Goal: Information Seeking & Learning: Learn about a topic

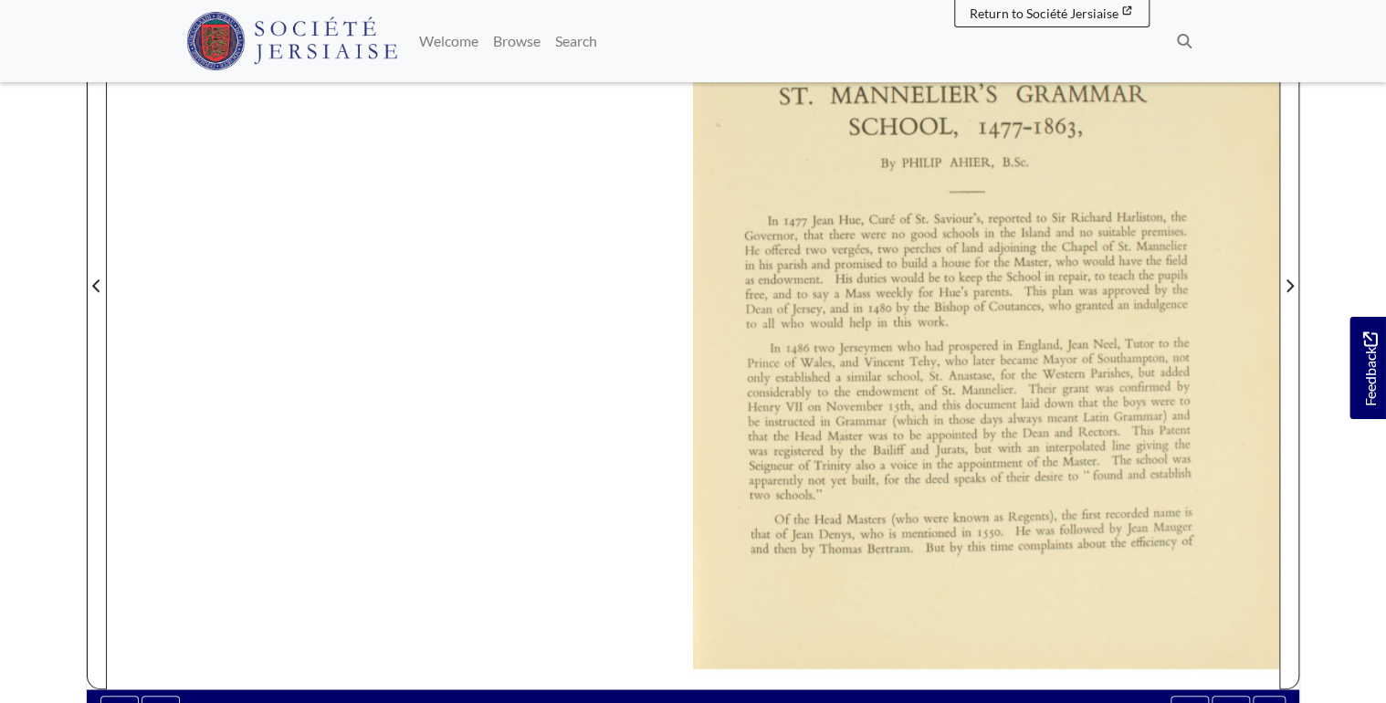
scroll to position [511, 0]
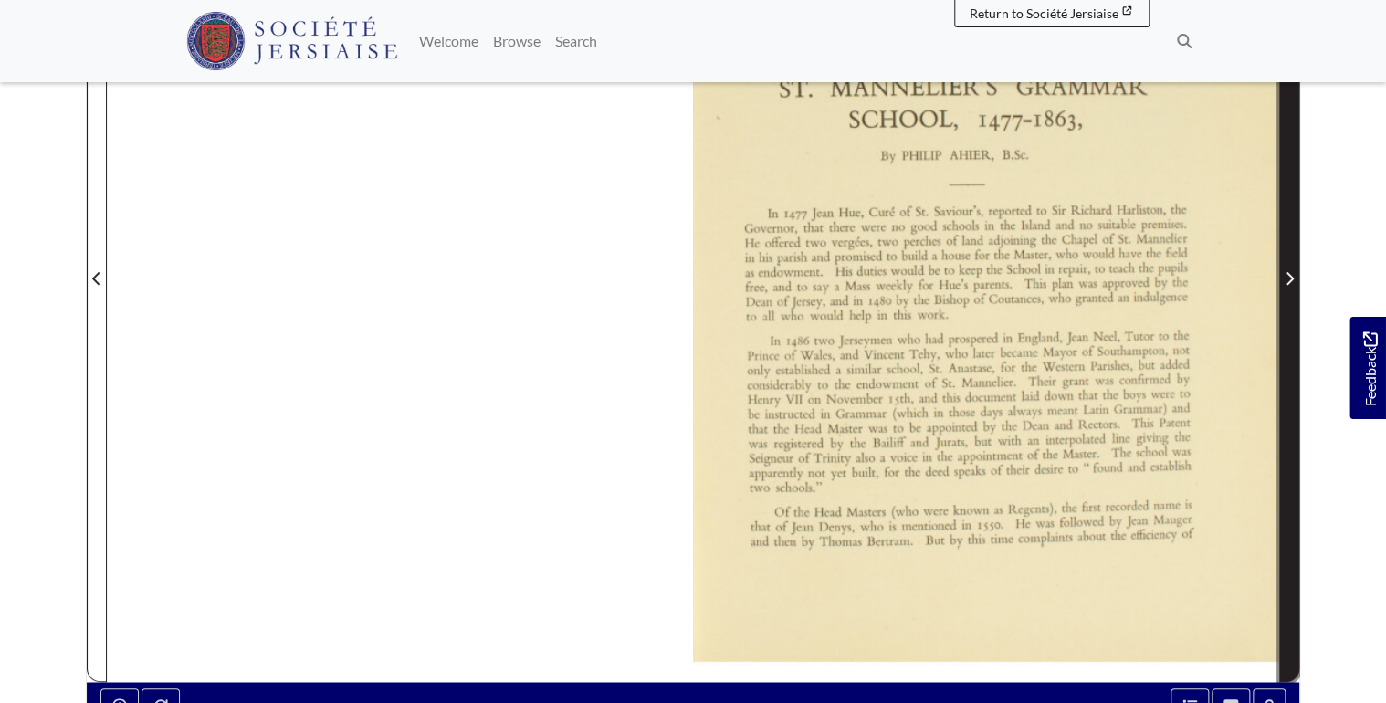
click at [1286, 277] on icon "Next Page" at bounding box center [1289, 278] width 9 height 15
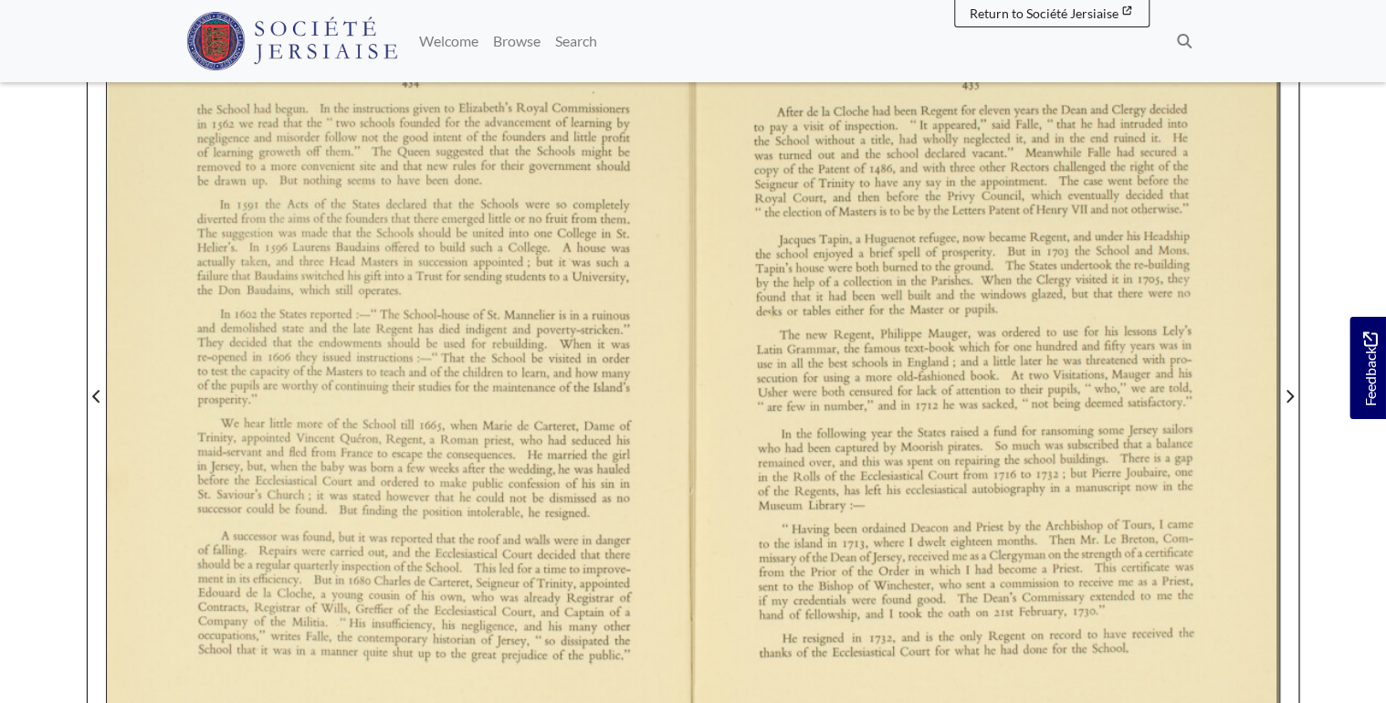
scroll to position [438, 0]
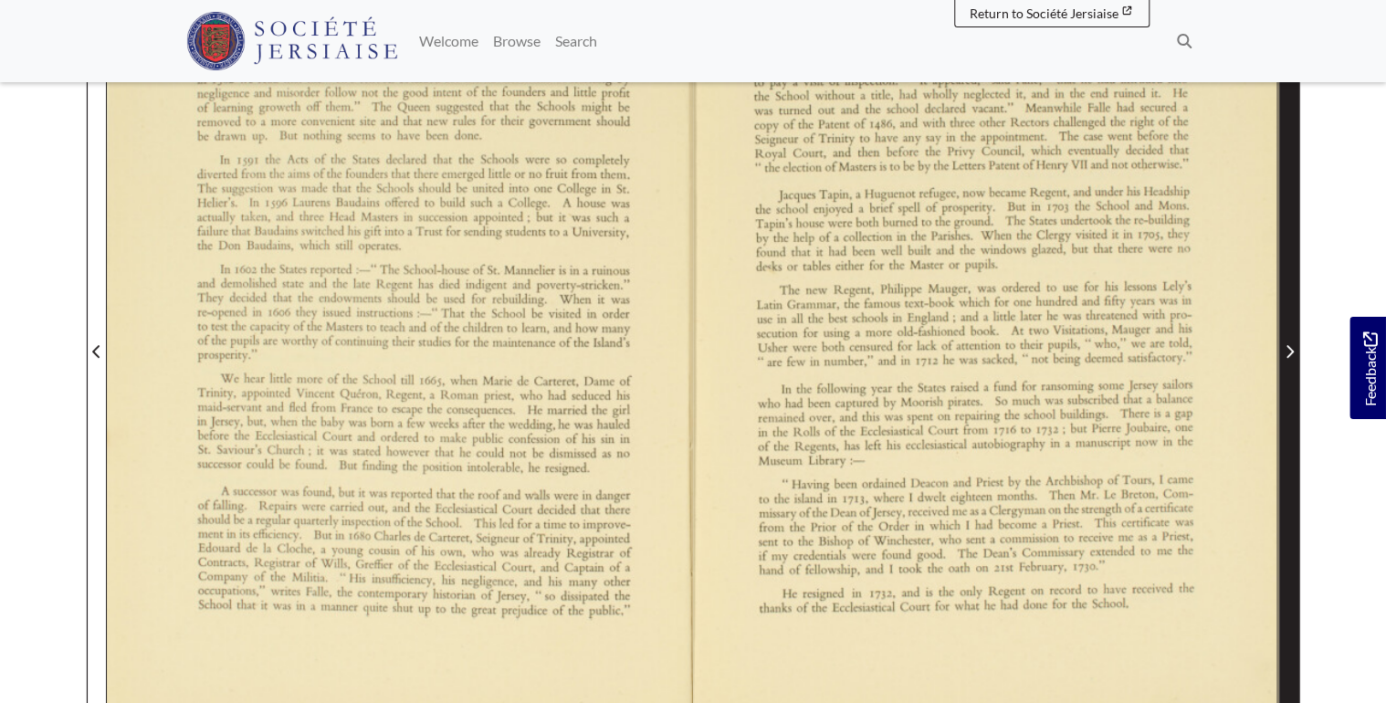
click at [1293, 351] on icon "Next Page" at bounding box center [1290, 351] width 7 height 13
